Goal: Task Accomplishment & Management: Manage account settings

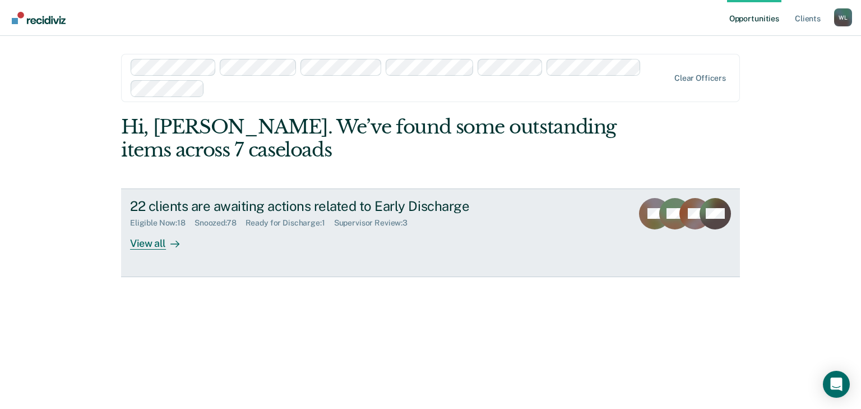
click at [141, 245] on div "View all" at bounding box center [161, 239] width 63 height 22
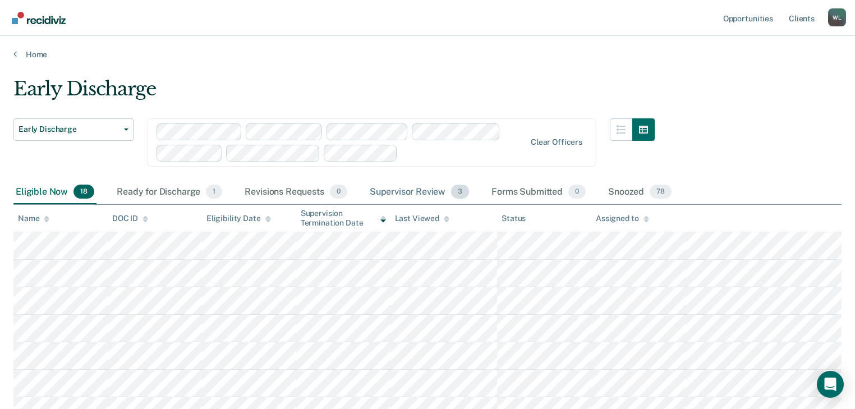
click at [402, 191] on div "Supervisor Review 3" at bounding box center [419, 192] width 104 height 25
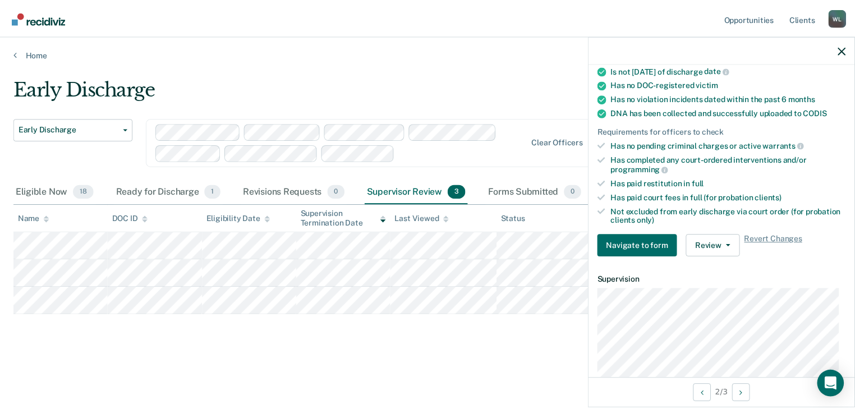
scroll to position [224, 0]
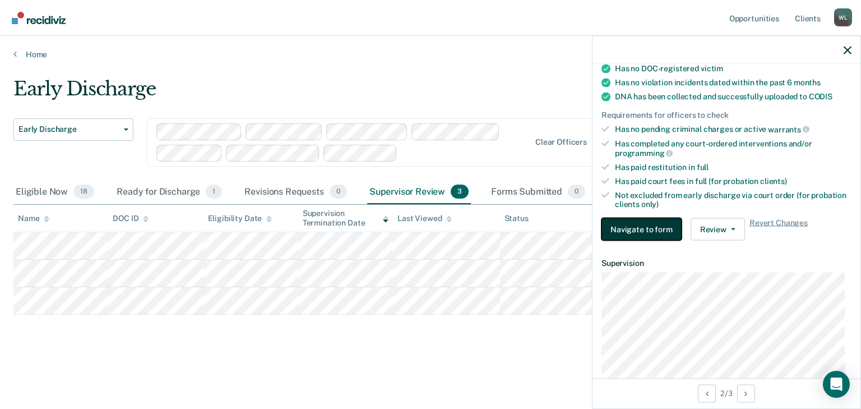
click at [649, 225] on button "Navigate to form" at bounding box center [642, 229] width 80 height 22
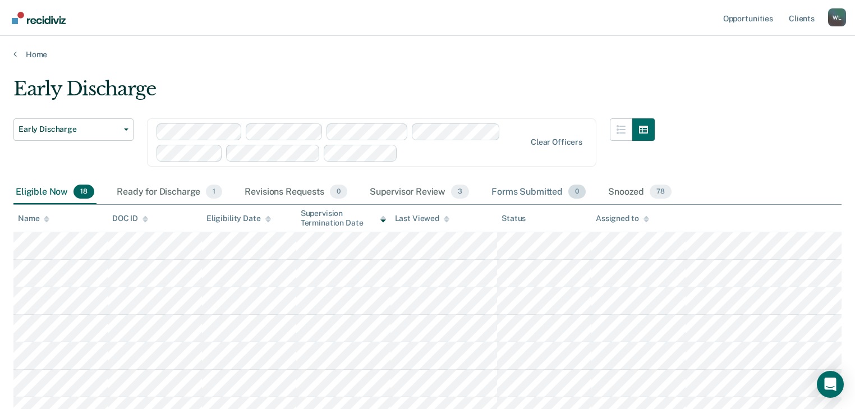
click at [542, 188] on div "Forms Submitted 0" at bounding box center [538, 192] width 99 height 25
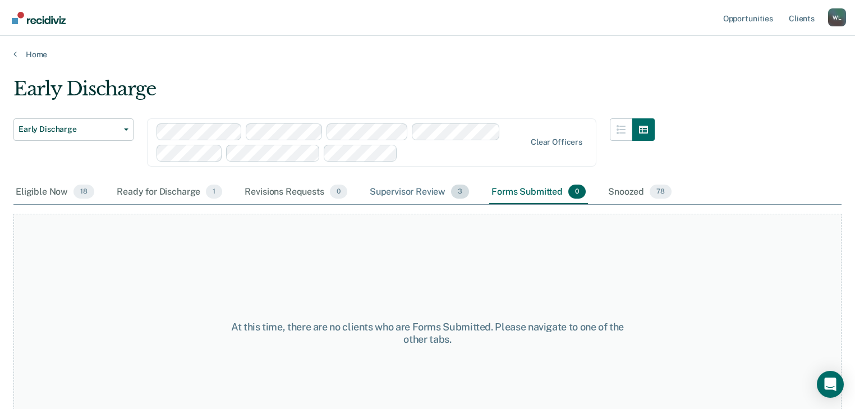
click at [419, 192] on div "Supervisor Review 3" at bounding box center [419, 192] width 104 height 25
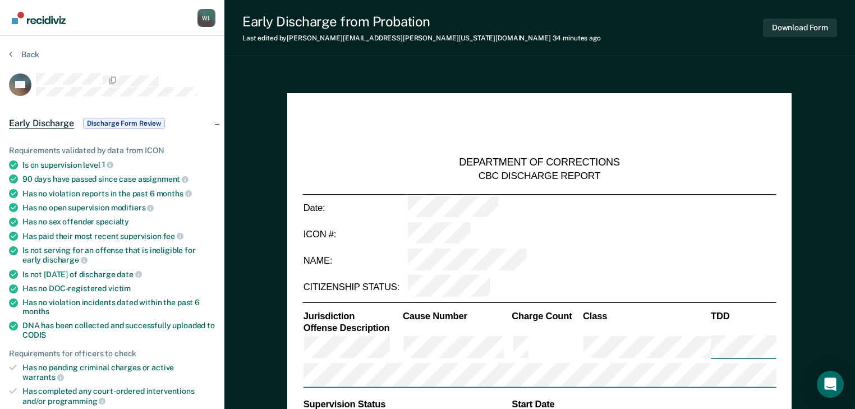
click at [182, 62] on div "Back" at bounding box center [112, 61] width 206 height 24
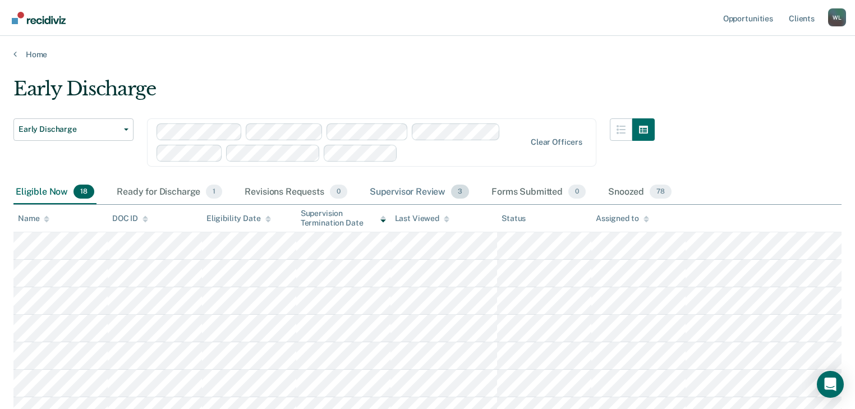
click at [402, 191] on div "Supervisor Review 3" at bounding box center [419, 192] width 104 height 25
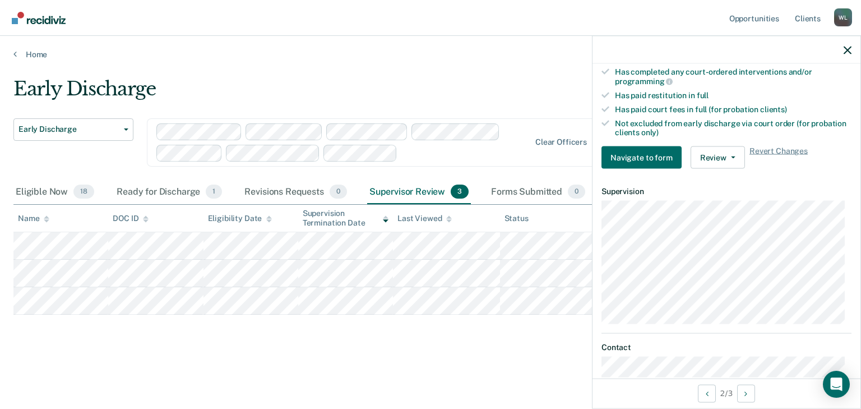
scroll to position [229, 0]
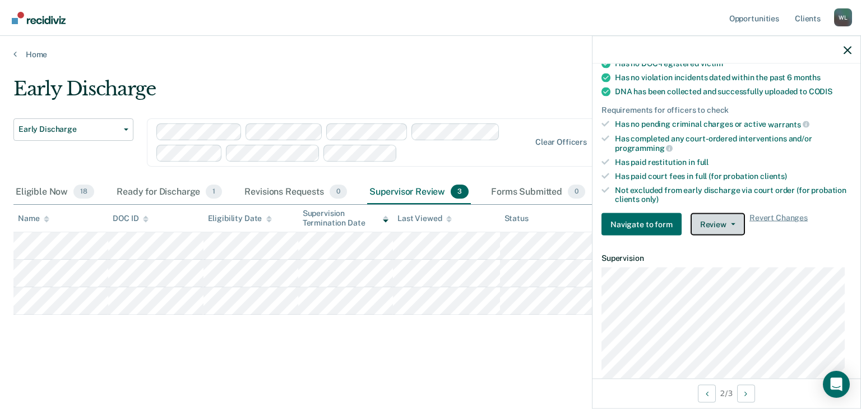
click at [731, 223] on icon "button" at bounding box center [733, 224] width 4 height 2
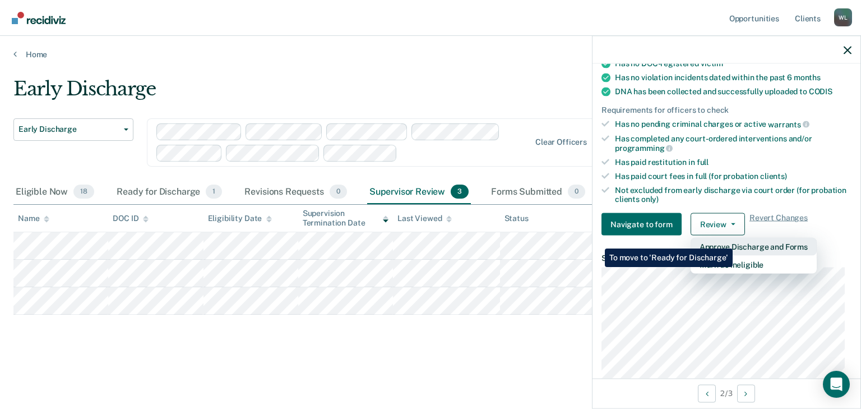
click at [733, 240] on button "Approve Discharge and Forms" at bounding box center [754, 247] width 126 height 18
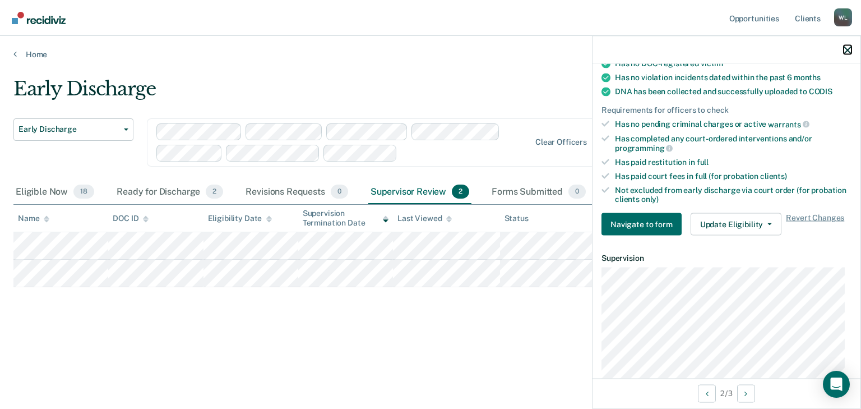
click at [846, 46] on icon "button" at bounding box center [848, 50] width 8 height 8
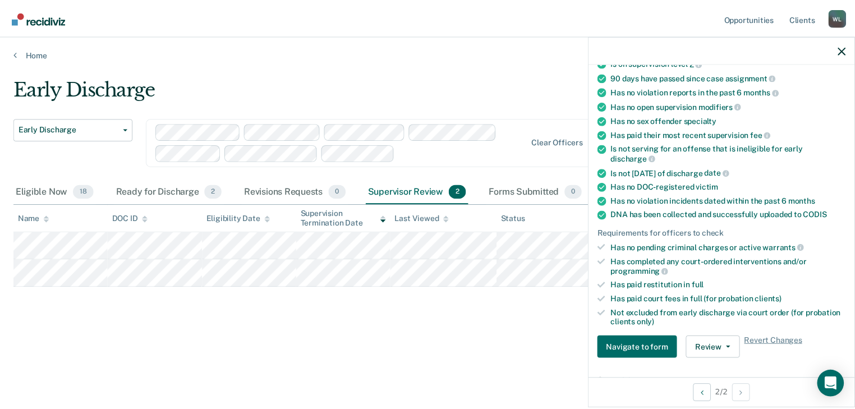
scroll to position [95, 0]
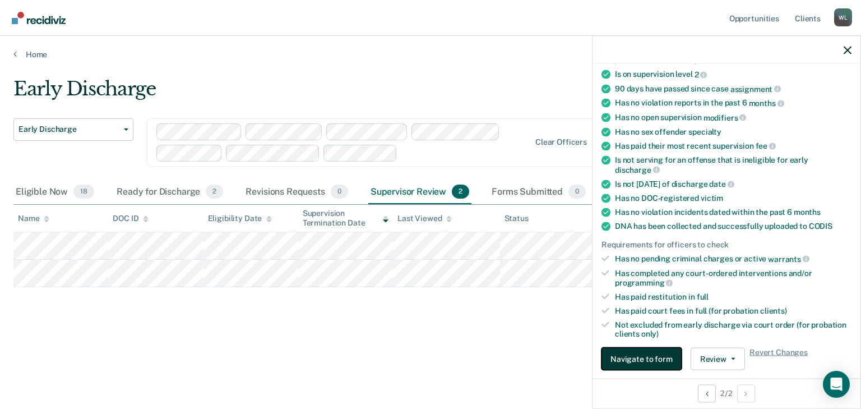
click at [627, 349] on button "Navigate to form" at bounding box center [642, 359] width 80 height 22
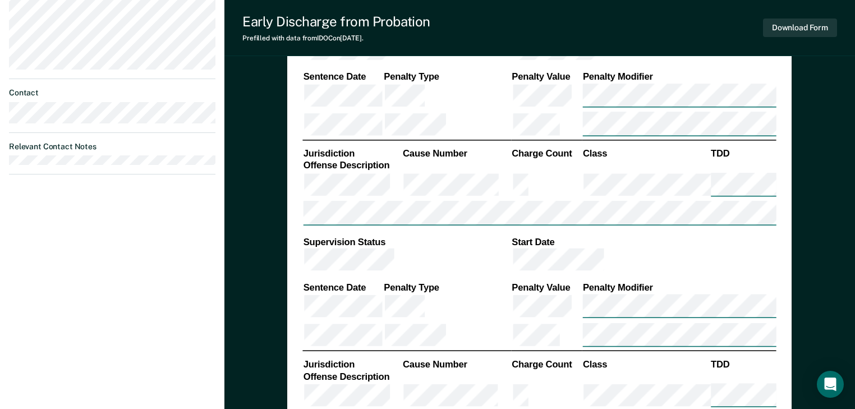
type textarea "x"
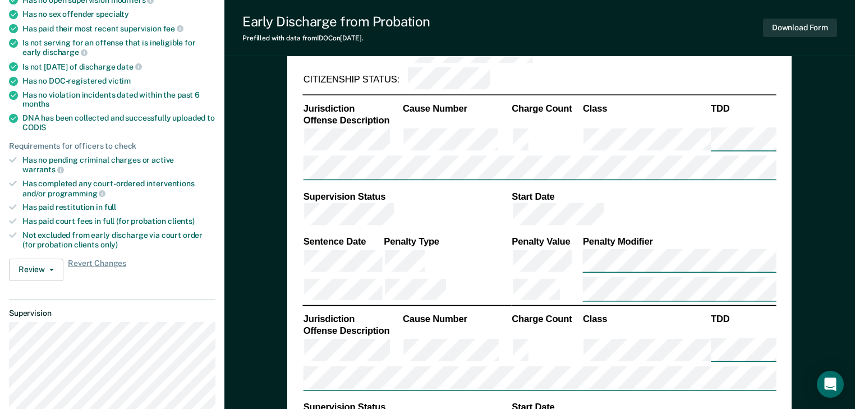
scroll to position [201, 0]
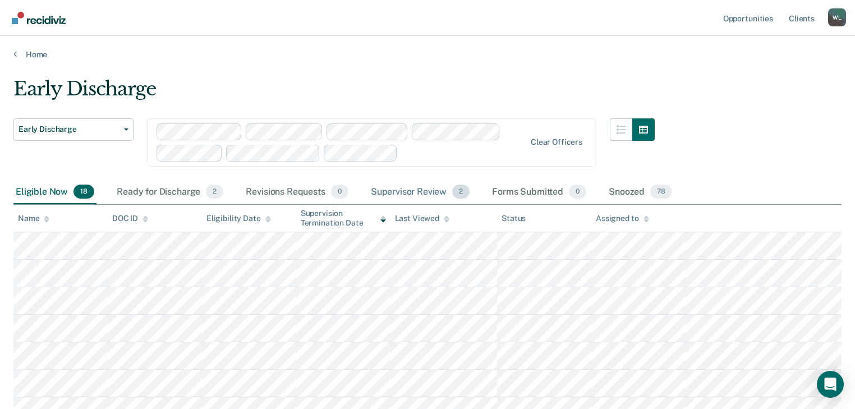
click at [417, 191] on div "Supervisor Review 2" at bounding box center [420, 192] width 104 height 25
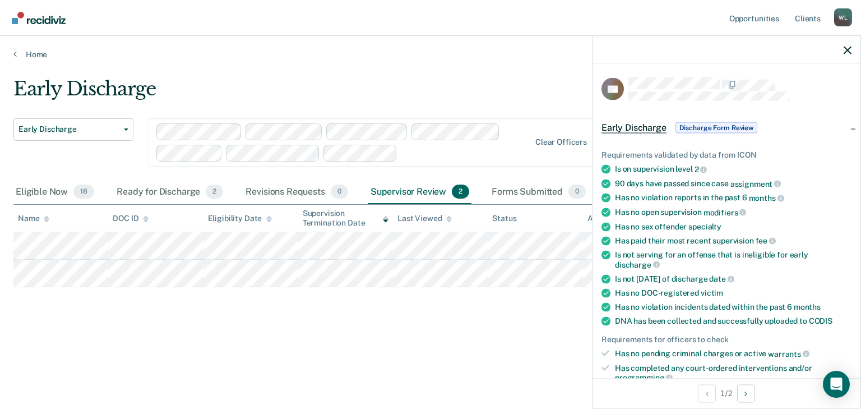
drag, startPoint x: 436, startPoint y: 357, endPoint x: 439, endPoint y: 345, distance: 11.4
click at [437, 355] on div "Early Discharge Early Discharge Early Discharge Clear officers Eligible Now 18 …" at bounding box center [430, 218] width 834 height 283
drag, startPoint x: 241, startPoint y: 287, endPoint x: 154, endPoint y: 335, distance: 99.6
drag, startPoint x: 154, startPoint y: 335, endPoint x: 126, endPoint y: 314, distance: 34.4
click at [122, 321] on div "Early Discharge Early Discharge Early Discharge Clear officers Eligible Now 18 …" at bounding box center [430, 200] width 834 height 247
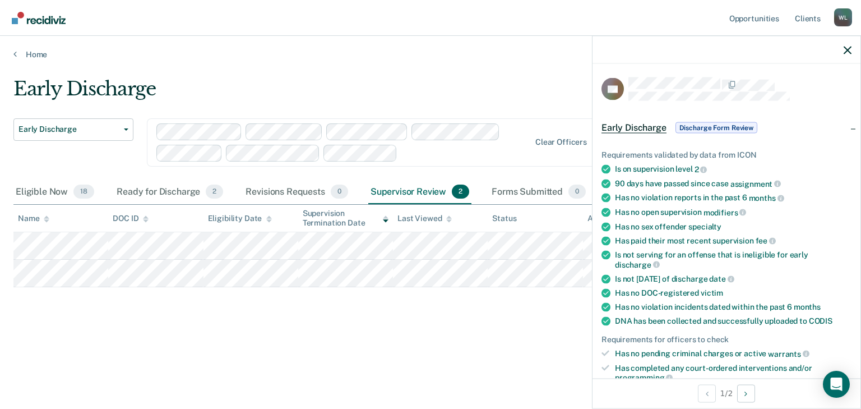
drag, startPoint x: 225, startPoint y: 325, endPoint x: 222, endPoint y: 321, distance: 6.0
click at [225, 325] on div "Early Discharge Early Discharge Early Discharge Clear officers Eligible Now 18 …" at bounding box center [430, 218] width 834 height 283
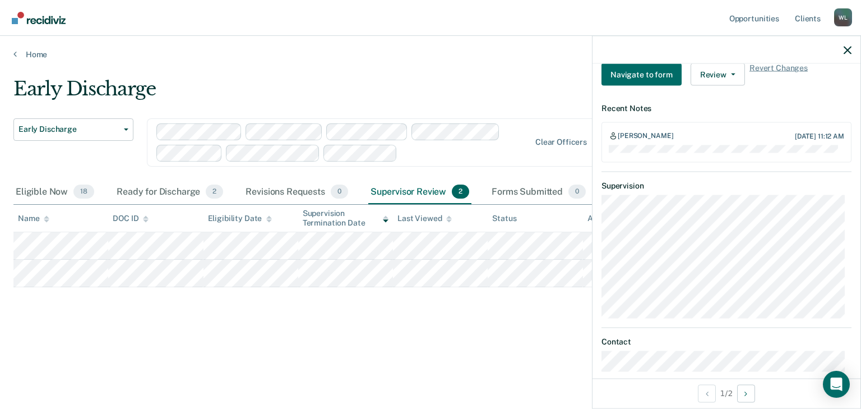
scroll to position [307, 0]
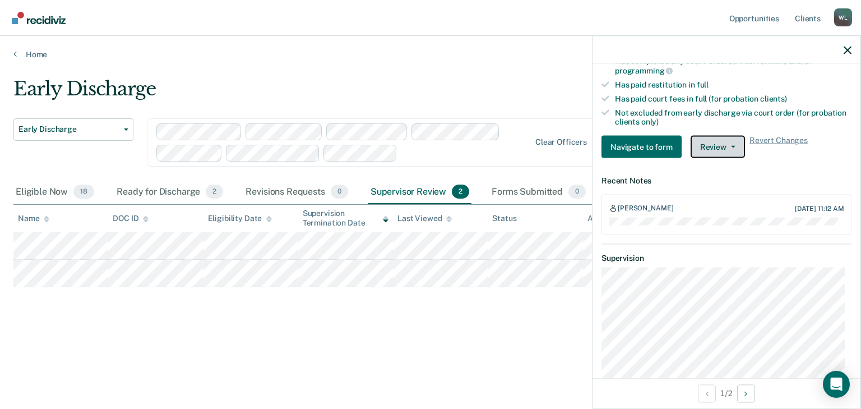
click at [728, 139] on button "Review" at bounding box center [718, 147] width 54 height 22
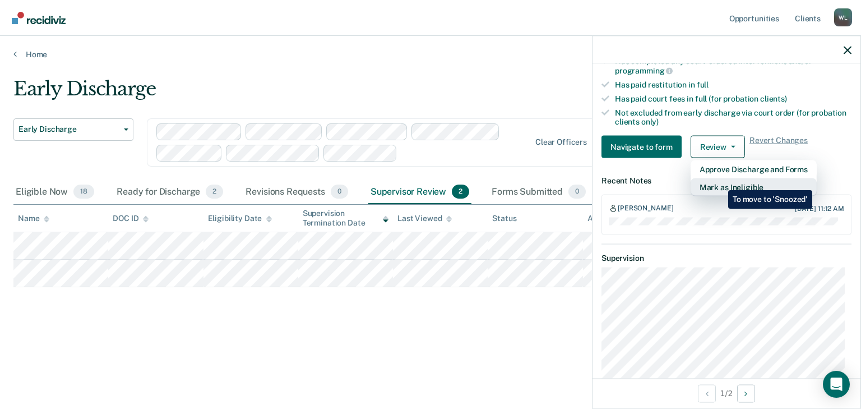
click at [720, 181] on button "Mark as Ineligible" at bounding box center [754, 187] width 126 height 18
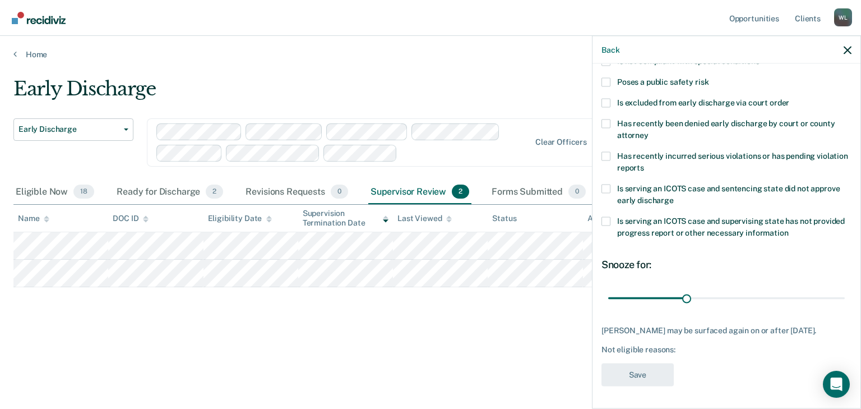
scroll to position [0, 0]
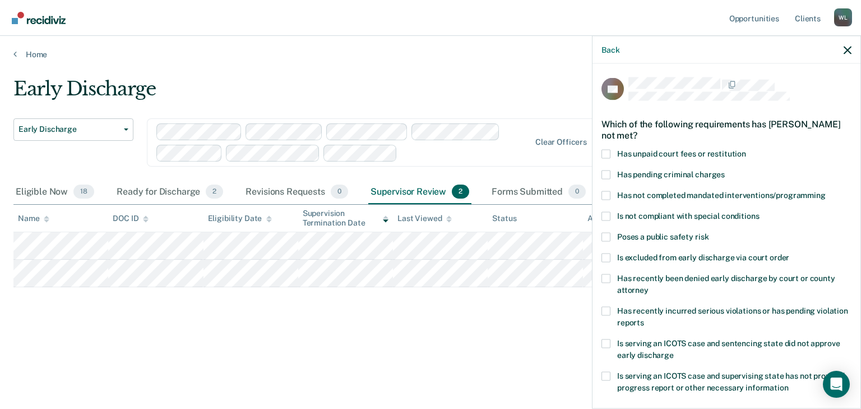
click at [610, 154] on label "Has unpaid court fees or restitution" at bounding box center [727, 155] width 250 height 12
click at [746, 149] on input "Has unpaid court fees or restitution" at bounding box center [746, 149] width 0 height 0
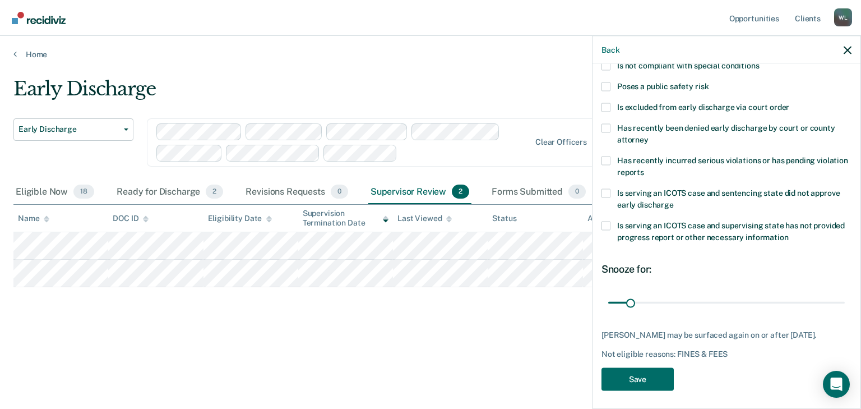
scroll to position [163, 0]
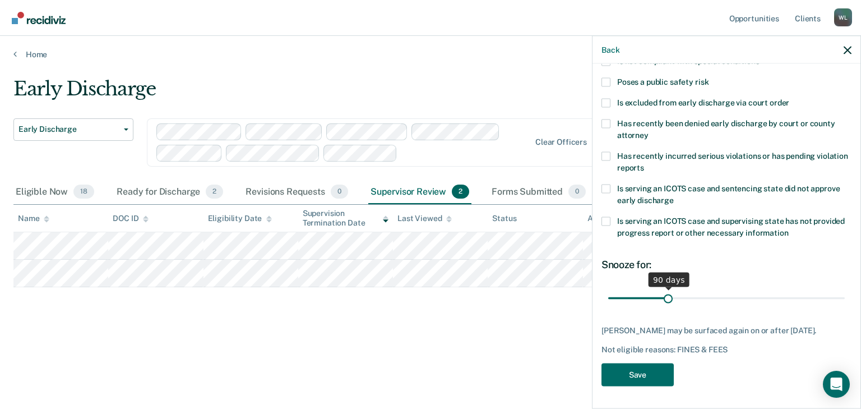
drag, startPoint x: 630, startPoint y: 287, endPoint x: 666, endPoint y: 288, distance: 35.9
type input "90"
click at [666, 288] on input "range" at bounding box center [726, 298] width 237 height 20
click at [639, 371] on button "Save" at bounding box center [638, 374] width 72 height 23
